Goal: Information Seeking & Learning: Learn about a topic

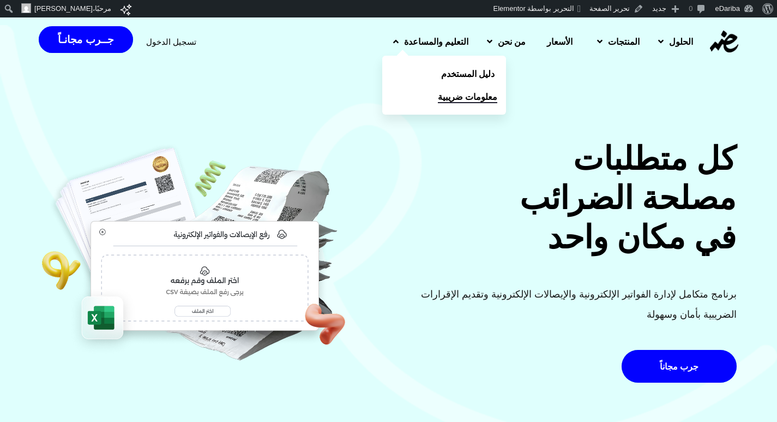
click at [438, 101] on span "معلومات ضريبية" at bounding box center [467, 96] width 59 height 13
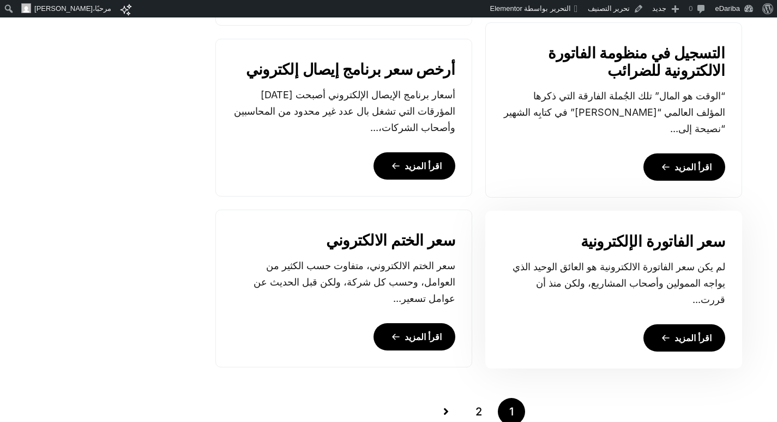
scroll to position [1036, 0]
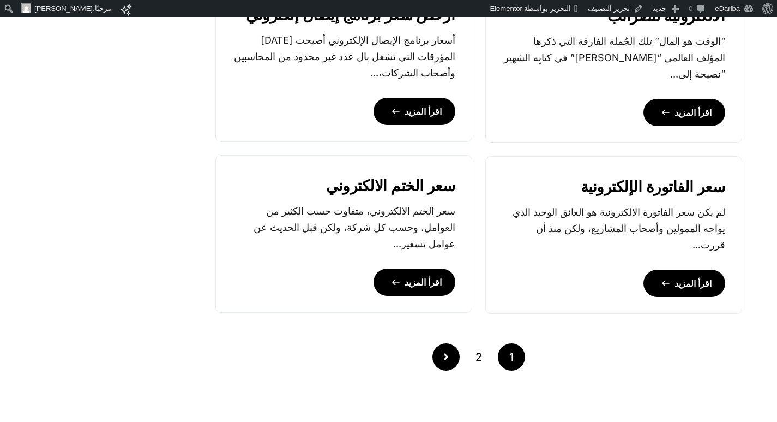
click at [441, 357] on link "Posts pagination" at bounding box center [446, 356] width 27 height 27
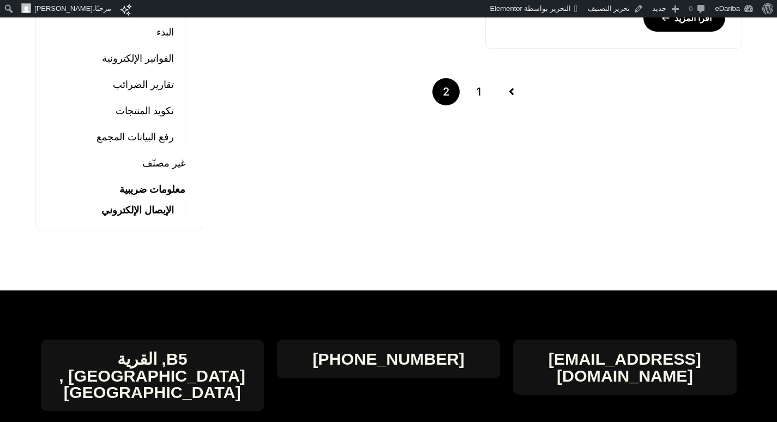
scroll to position [382, 0]
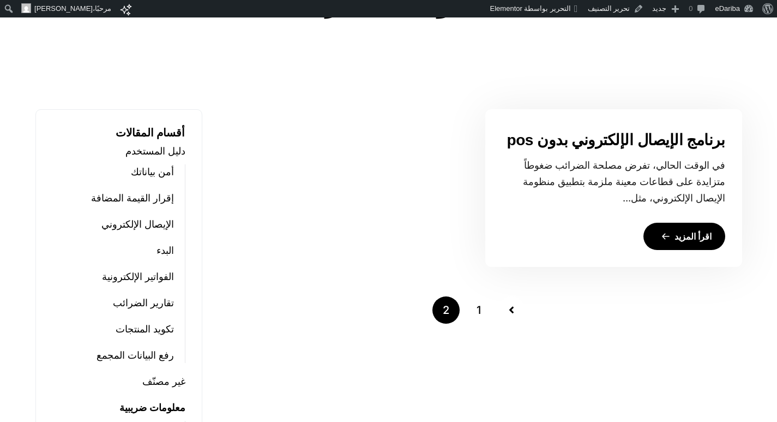
click at [682, 228] on link "اقرأ المزيد" at bounding box center [685, 236] width 82 height 27
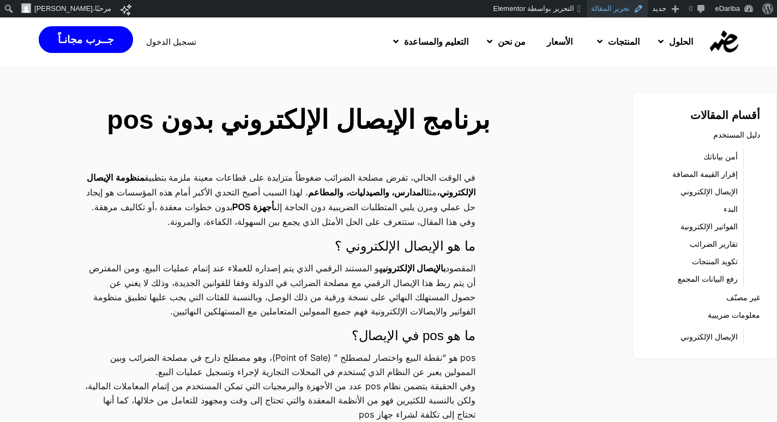
click at [631, 5] on link "تحرير المقالة" at bounding box center [618, 8] width 62 height 17
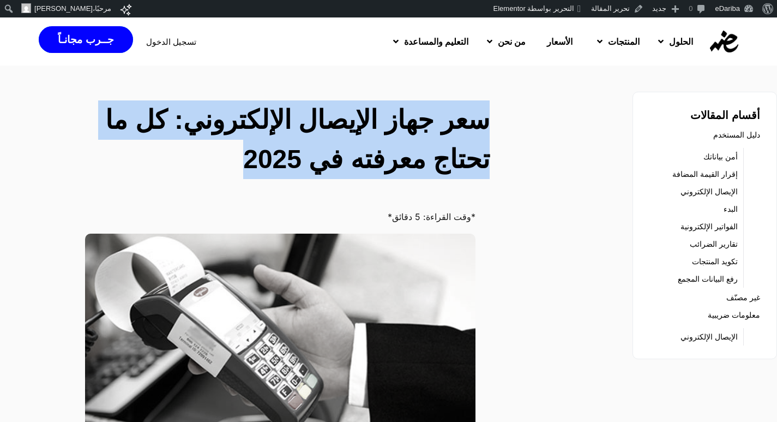
drag, startPoint x: 489, startPoint y: 124, endPoint x: 153, endPoint y: 154, distance: 337.9
click at [153, 154] on h2 "سعر جهاز الإيصال الإلكتروني: كل ما تحتاج معرفته في 2025" at bounding box center [294, 139] width 392 height 79
copy h2 "سعر جهاز الإيصال الإلكتروني: كل ما تحتاج معرفته في 2025"
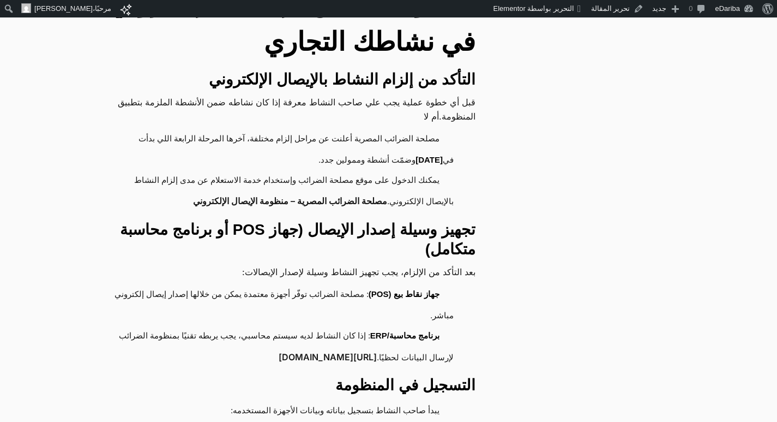
scroll to position [5018, 0]
